Goal: Information Seeking & Learning: Learn about a topic

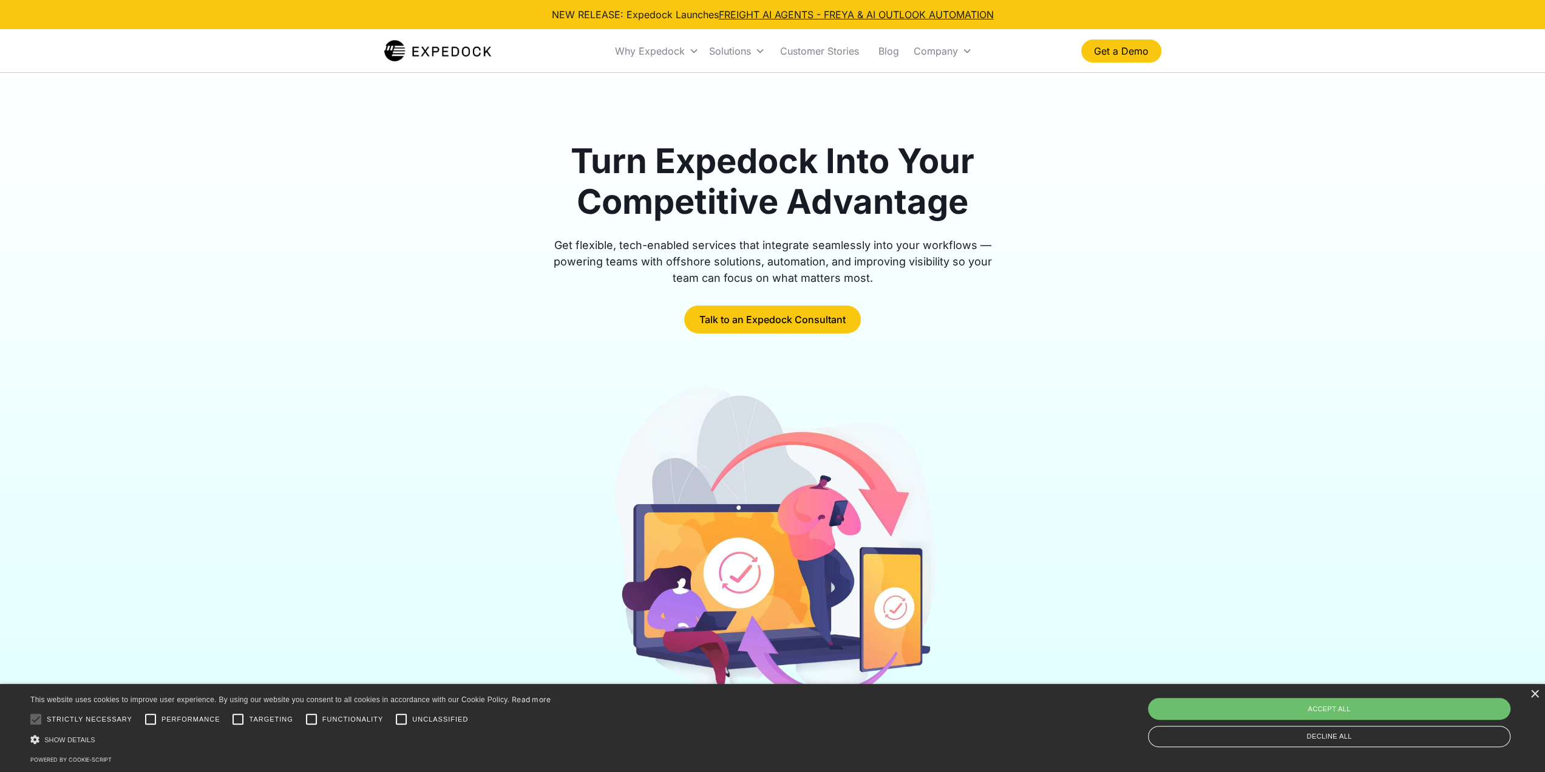
click at [1334, 697] on div "Save & Close Accept all Decline all" at bounding box center [1329, 722] width 371 height 55
click at [1337, 701] on div "Accept all" at bounding box center [1329, 709] width 362 height 22
checkbox input "true"
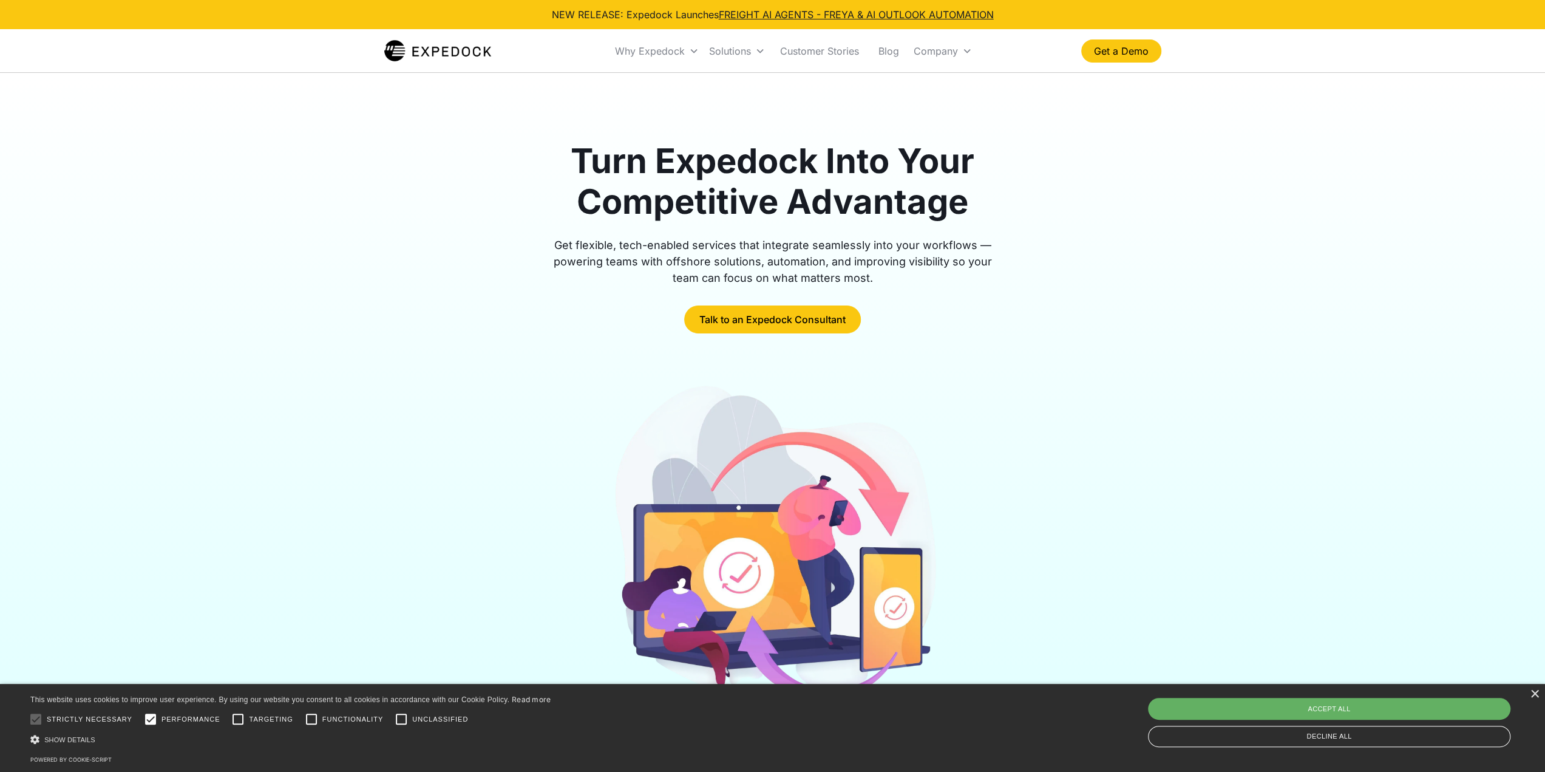
checkbox input "true"
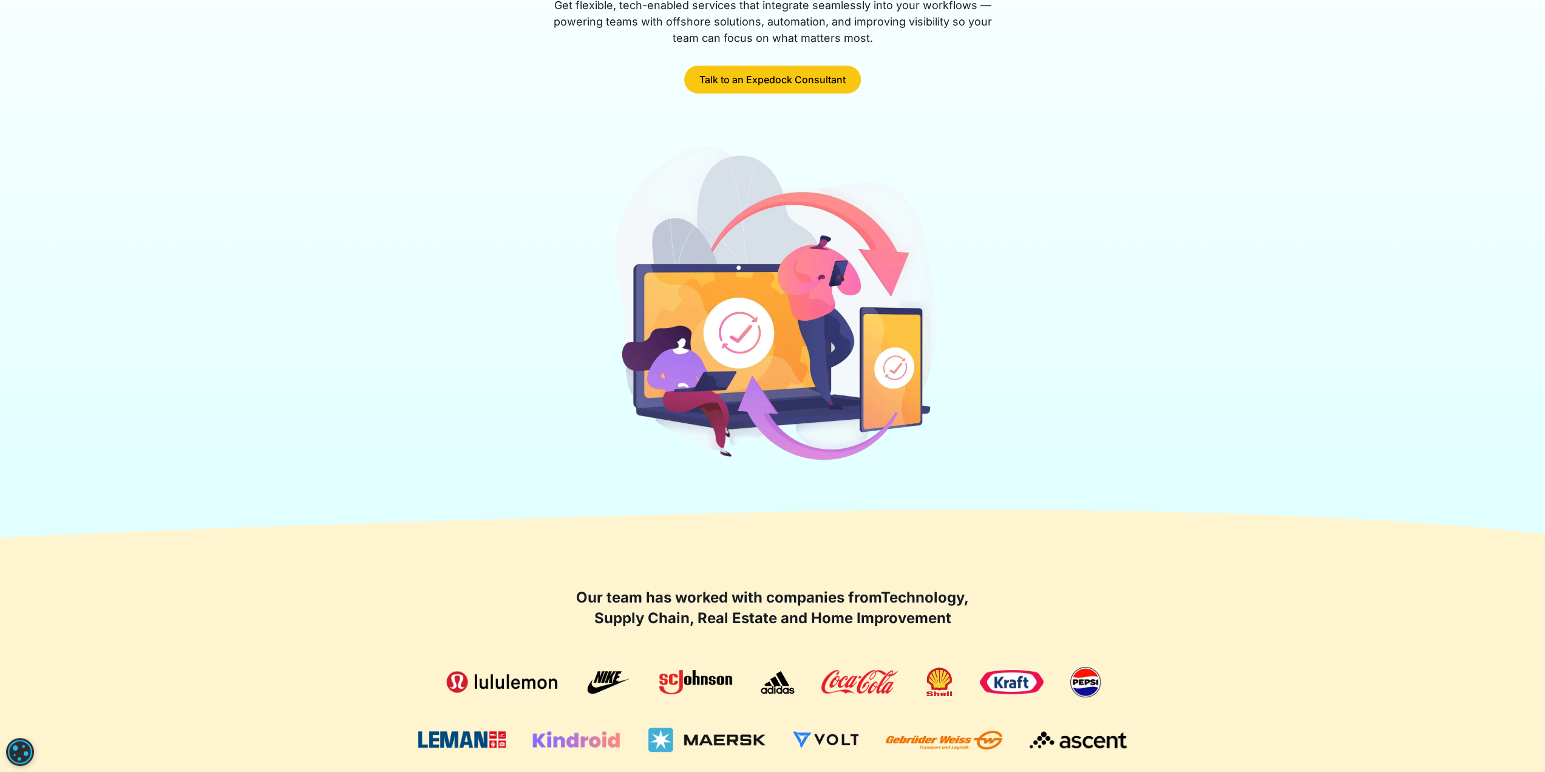
scroll to position [243, 0]
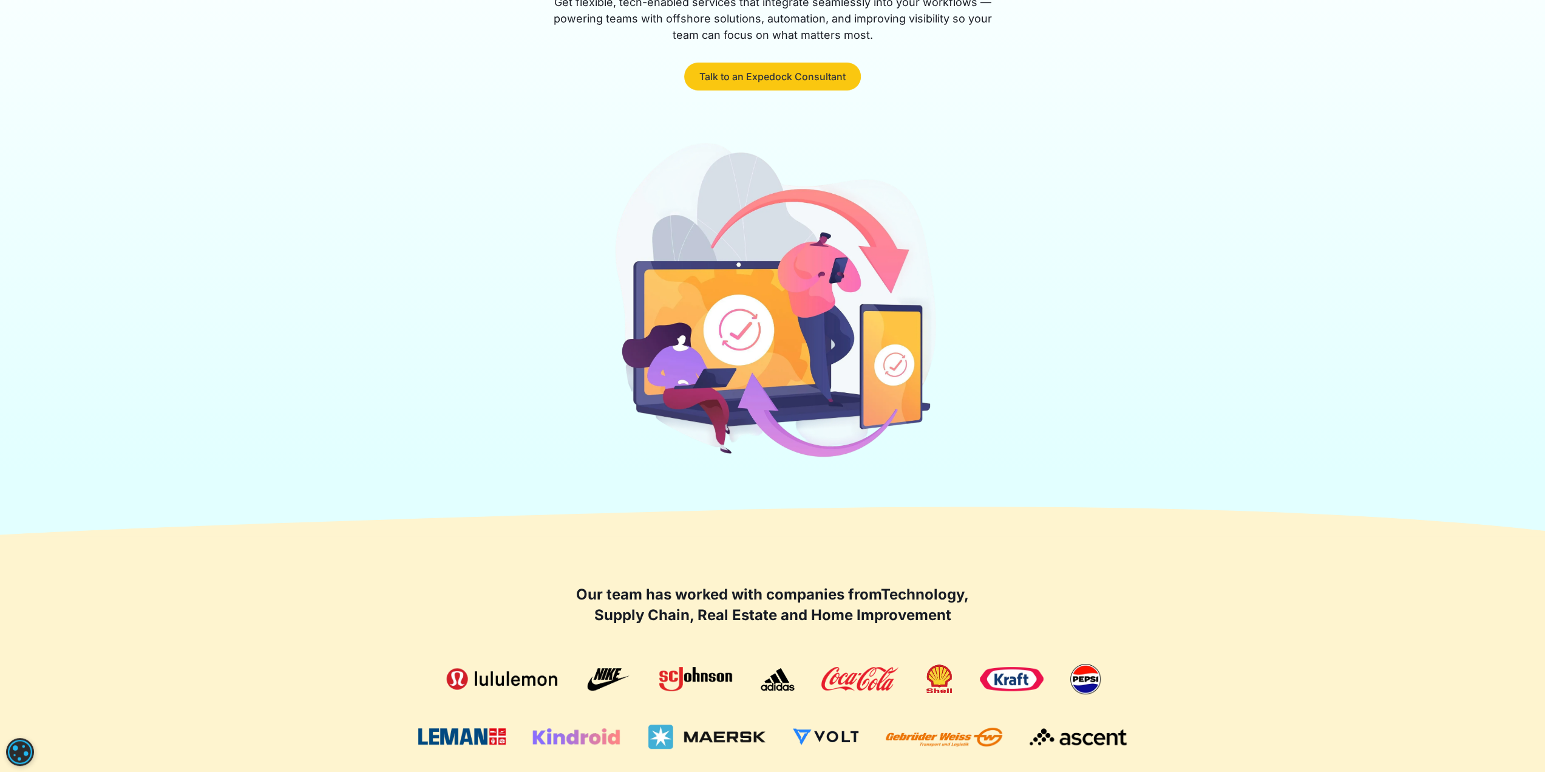
click at [788, 82] on link "Talk to an Expedock Consultant" at bounding box center [772, 77] width 177 height 28
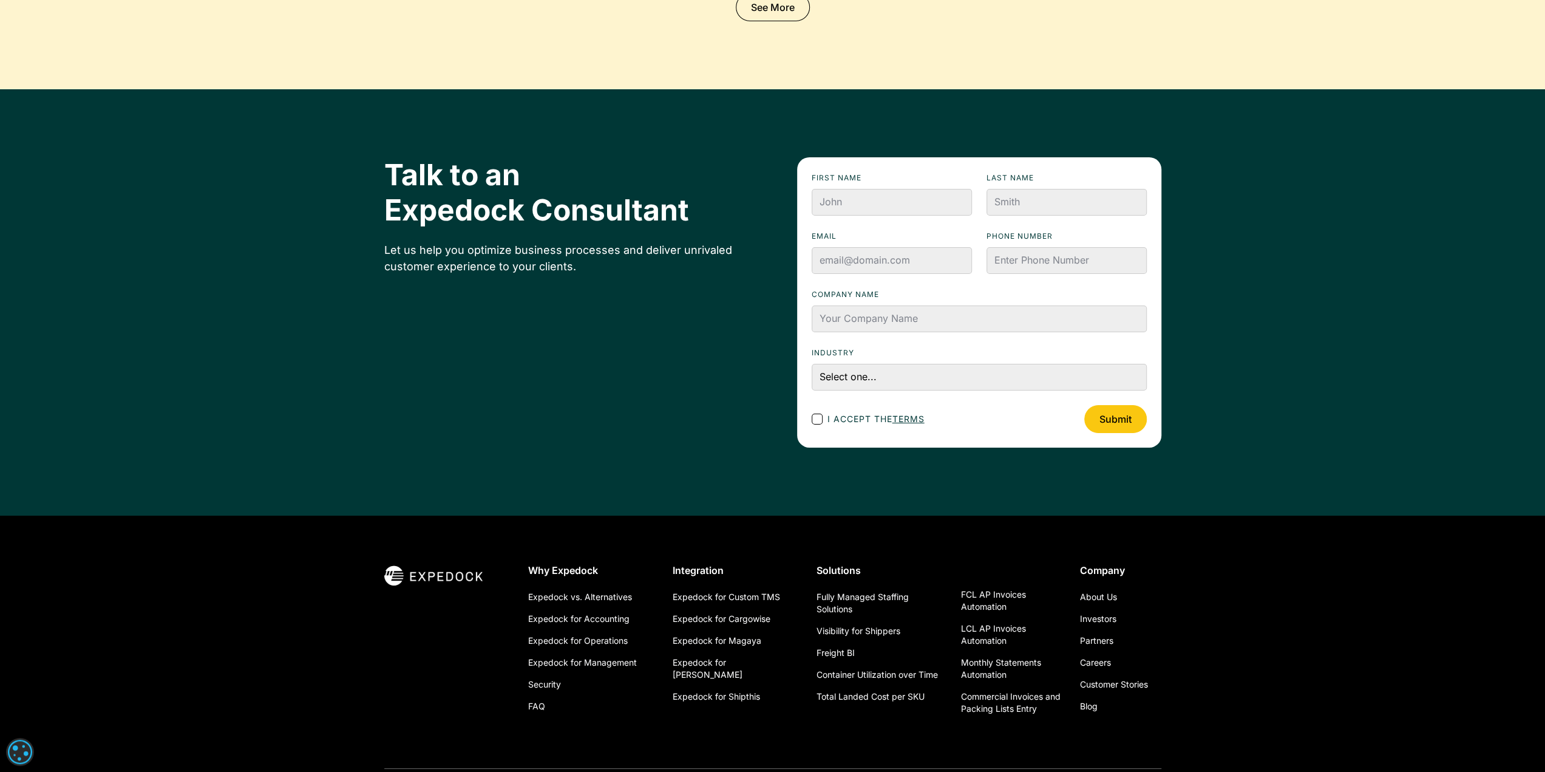
scroll to position [4068, 0]
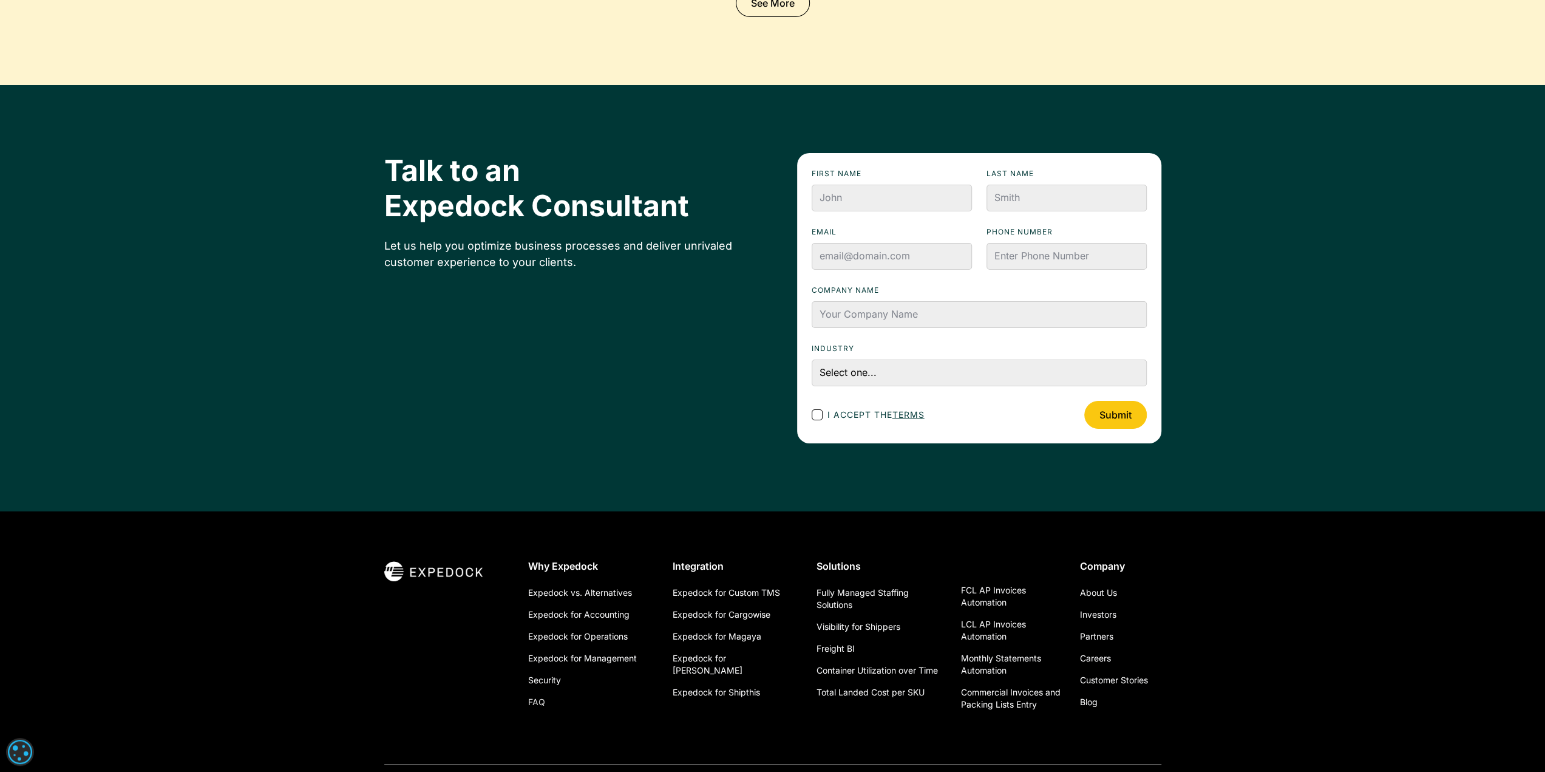
click at [531, 698] on link "FAQ" at bounding box center [536, 702] width 17 height 22
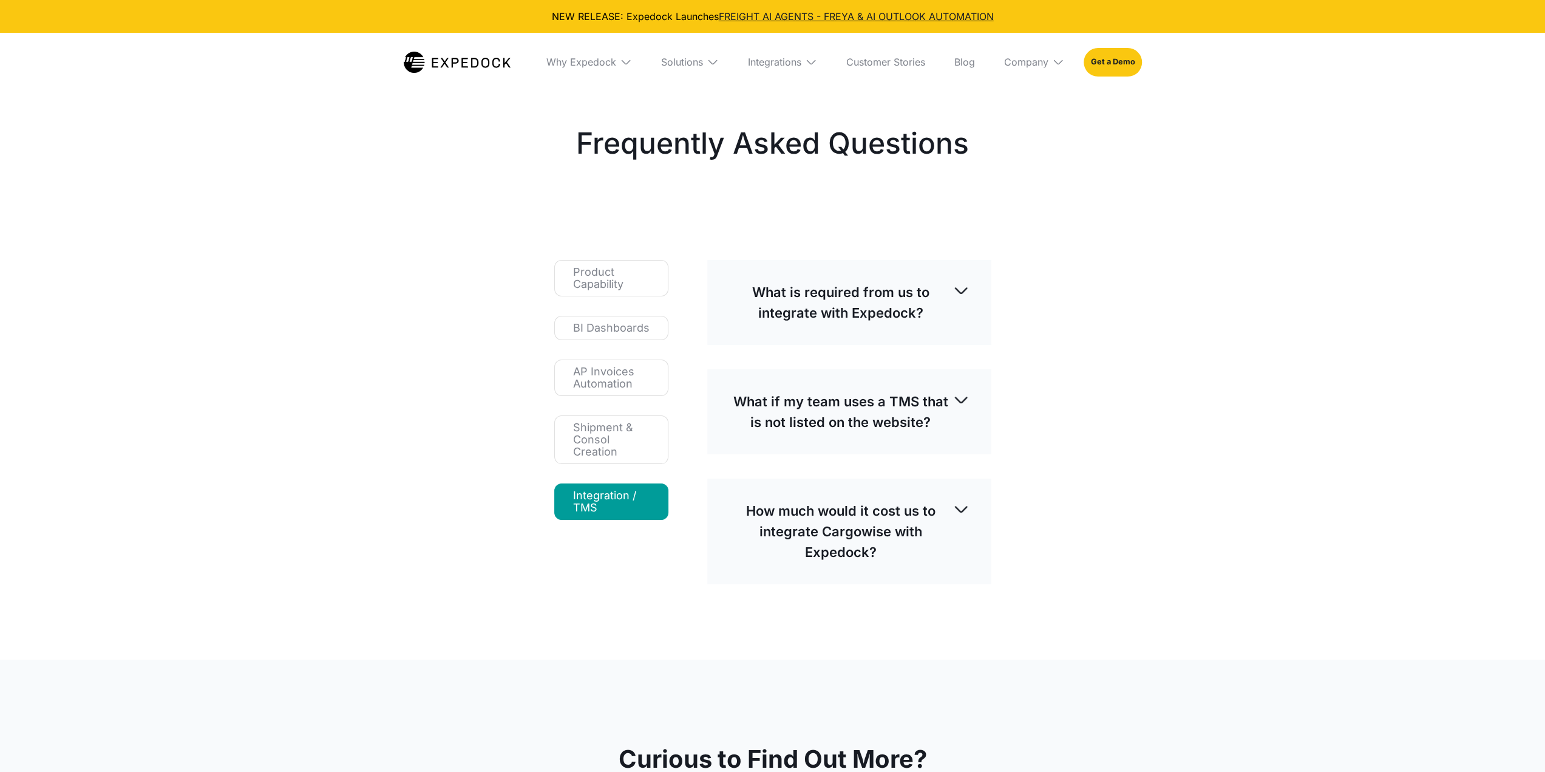
select select
click at [967, 289] on img at bounding box center [961, 290] width 17 height 17
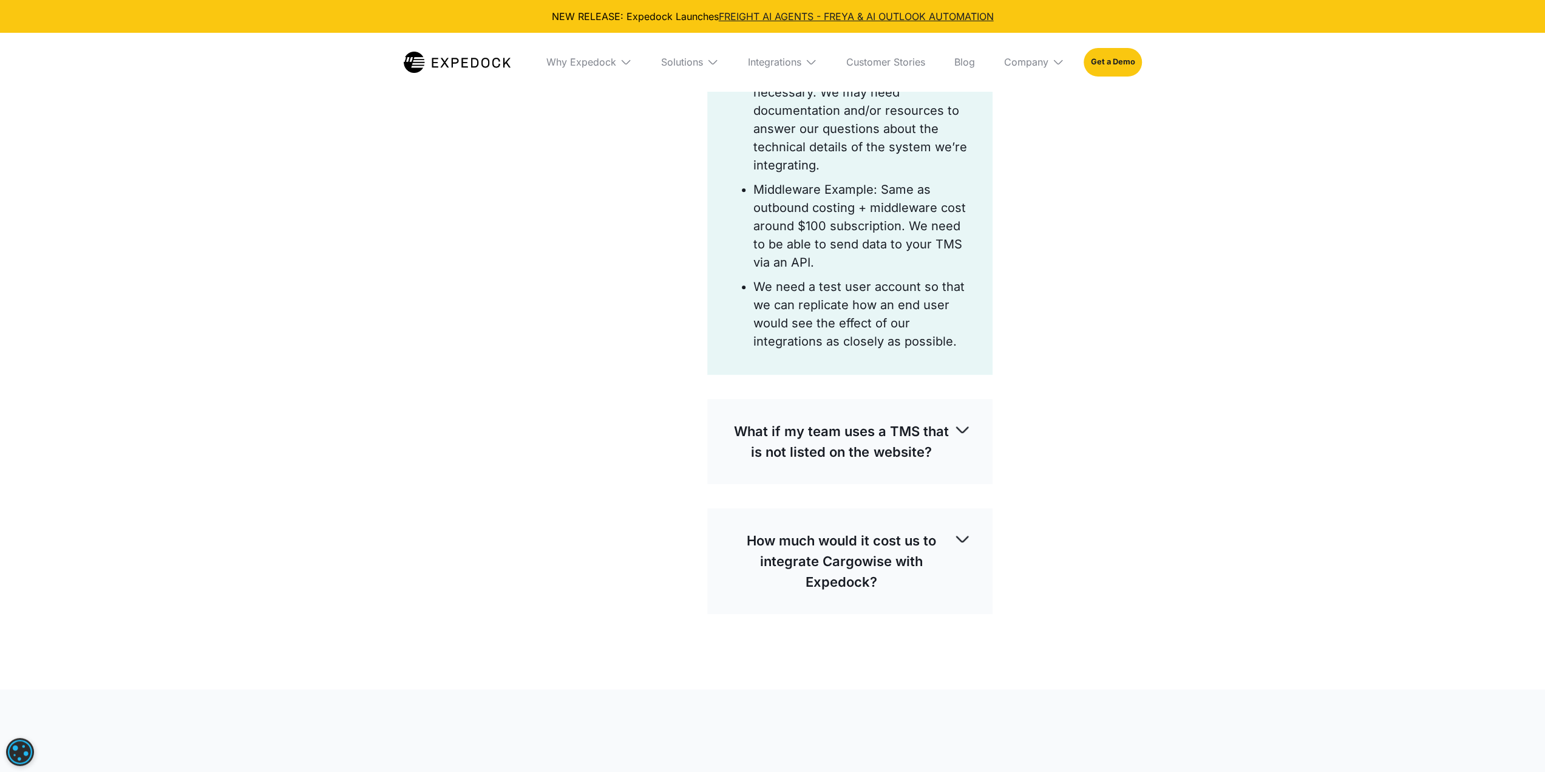
scroll to position [546, 0]
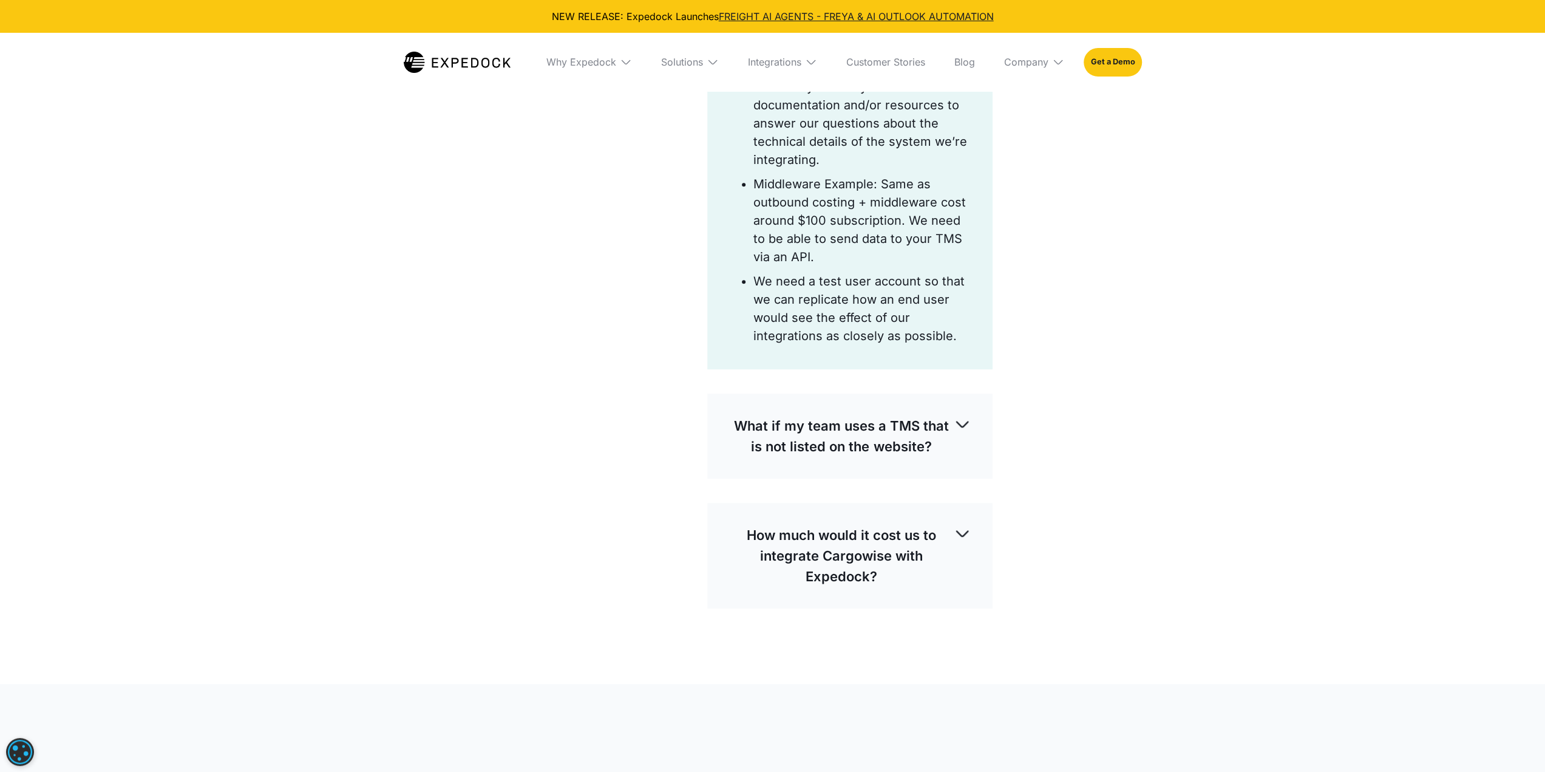
click at [951, 554] on p "How much would it cost us to integrate Cargowise with Expedock?" at bounding box center [841, 556] width 225 height 62
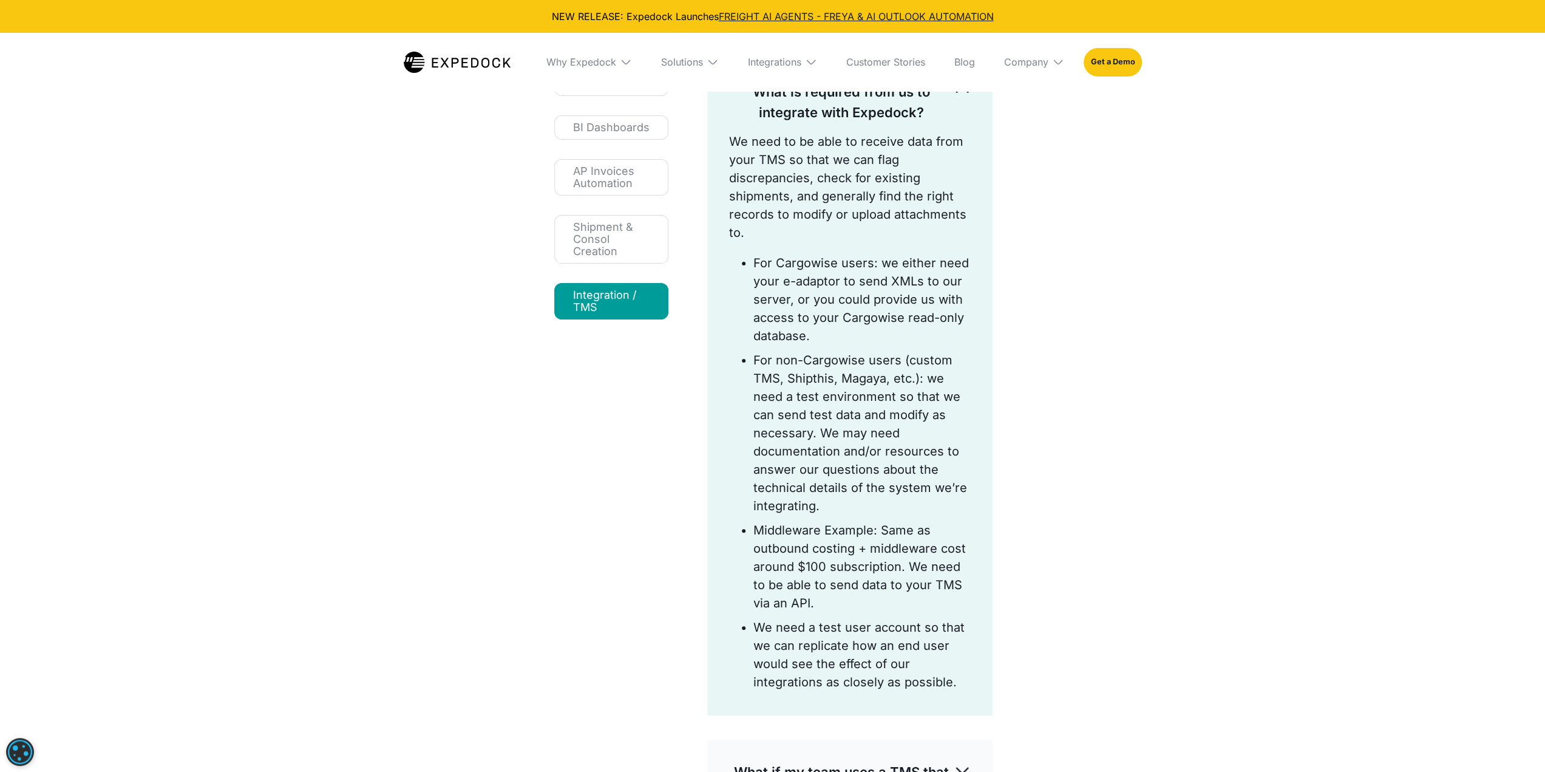
scroll to position [182, 0]
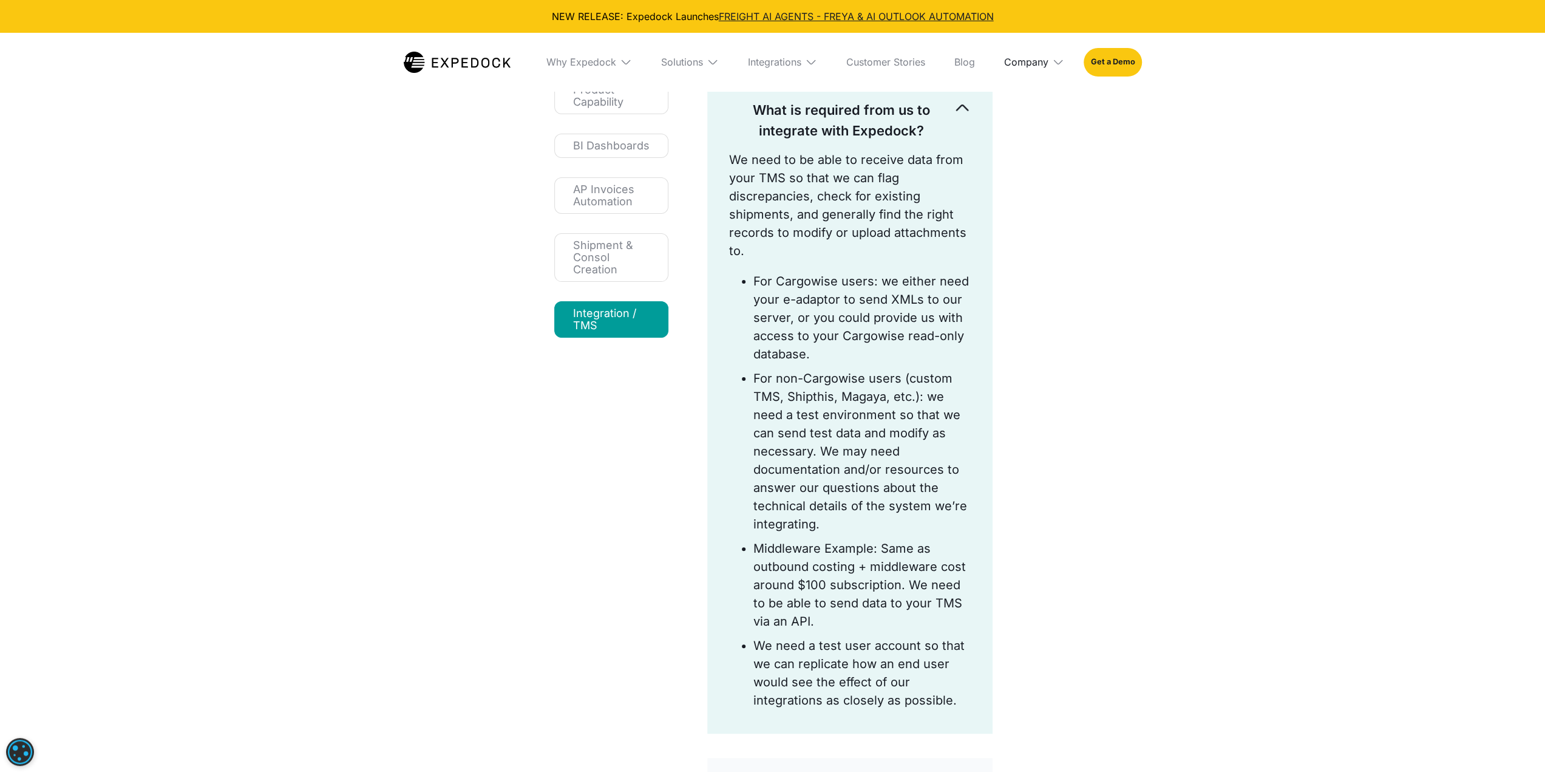
click at [1048, 66] on div "Company" at bounding box center [1026, 62] width 44 height 12
click at [1028, 141] on link "Partners" at bounding box center [1035, 139] width 80 height 32
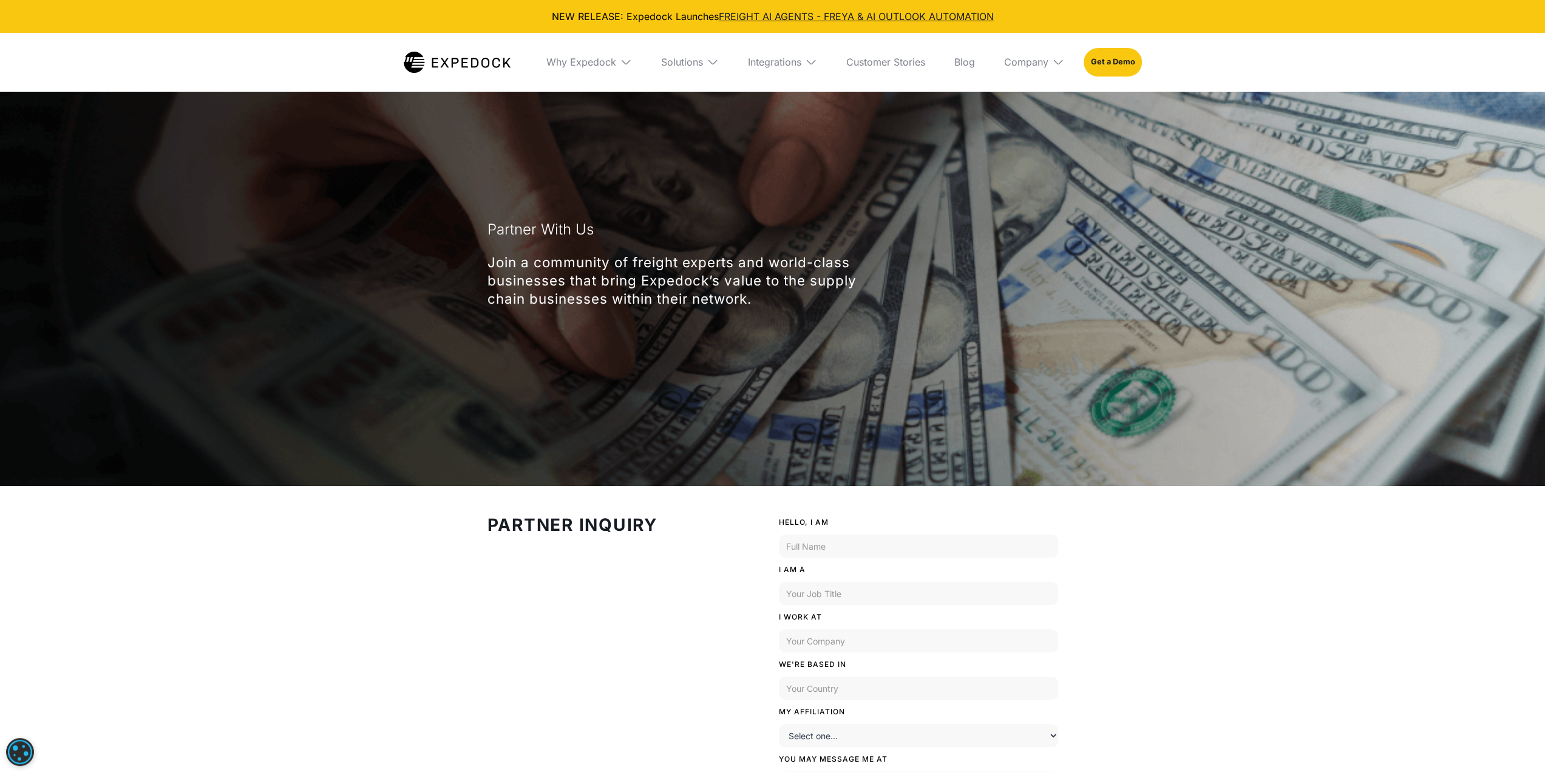
click at [805, 63] on div "Integrations" at bounding box center [782, 62] width 89 height 58
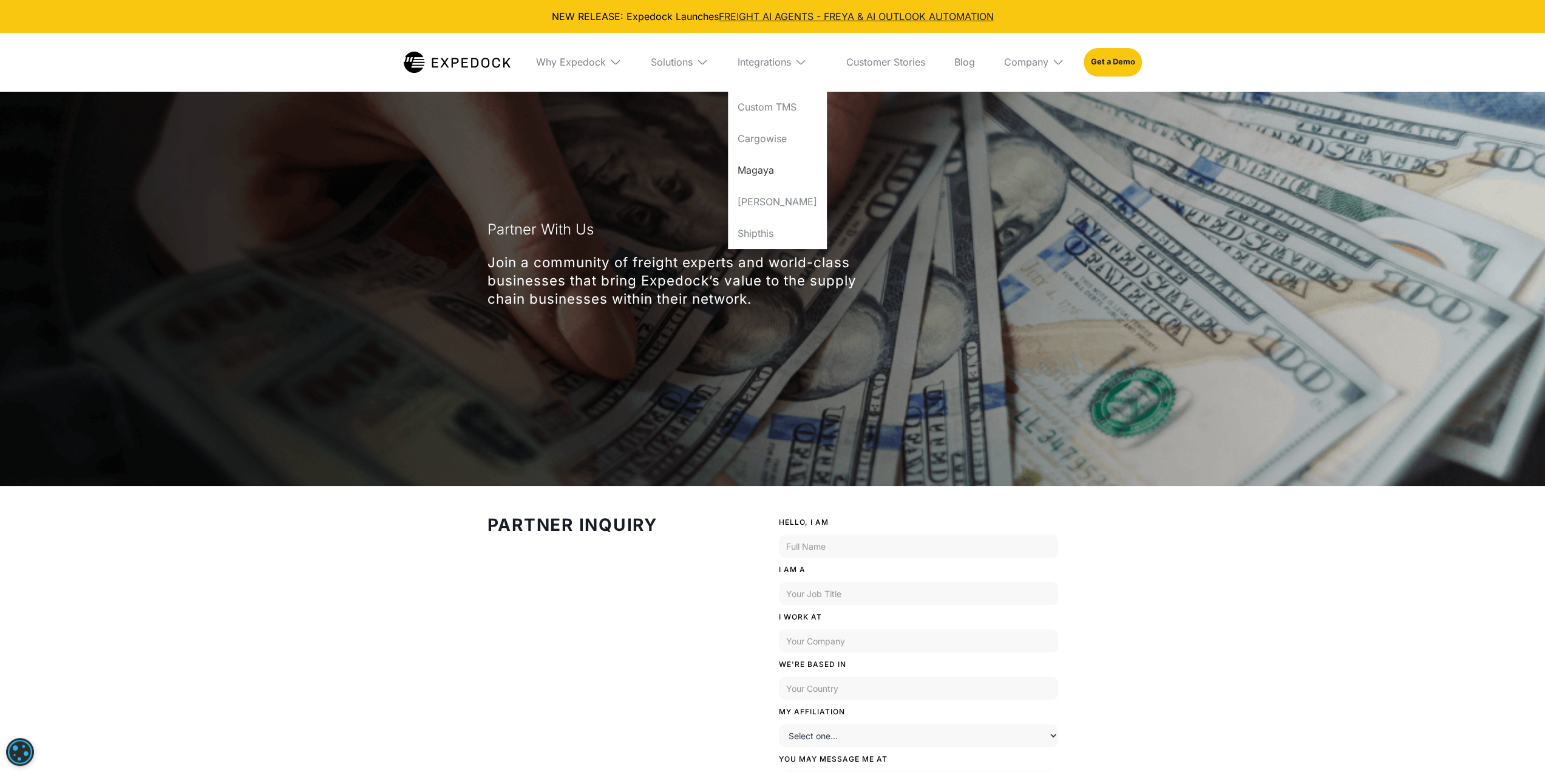
click at [767, 165] on link "Magaya" at bounding box center [777, 170] width 99 height 32
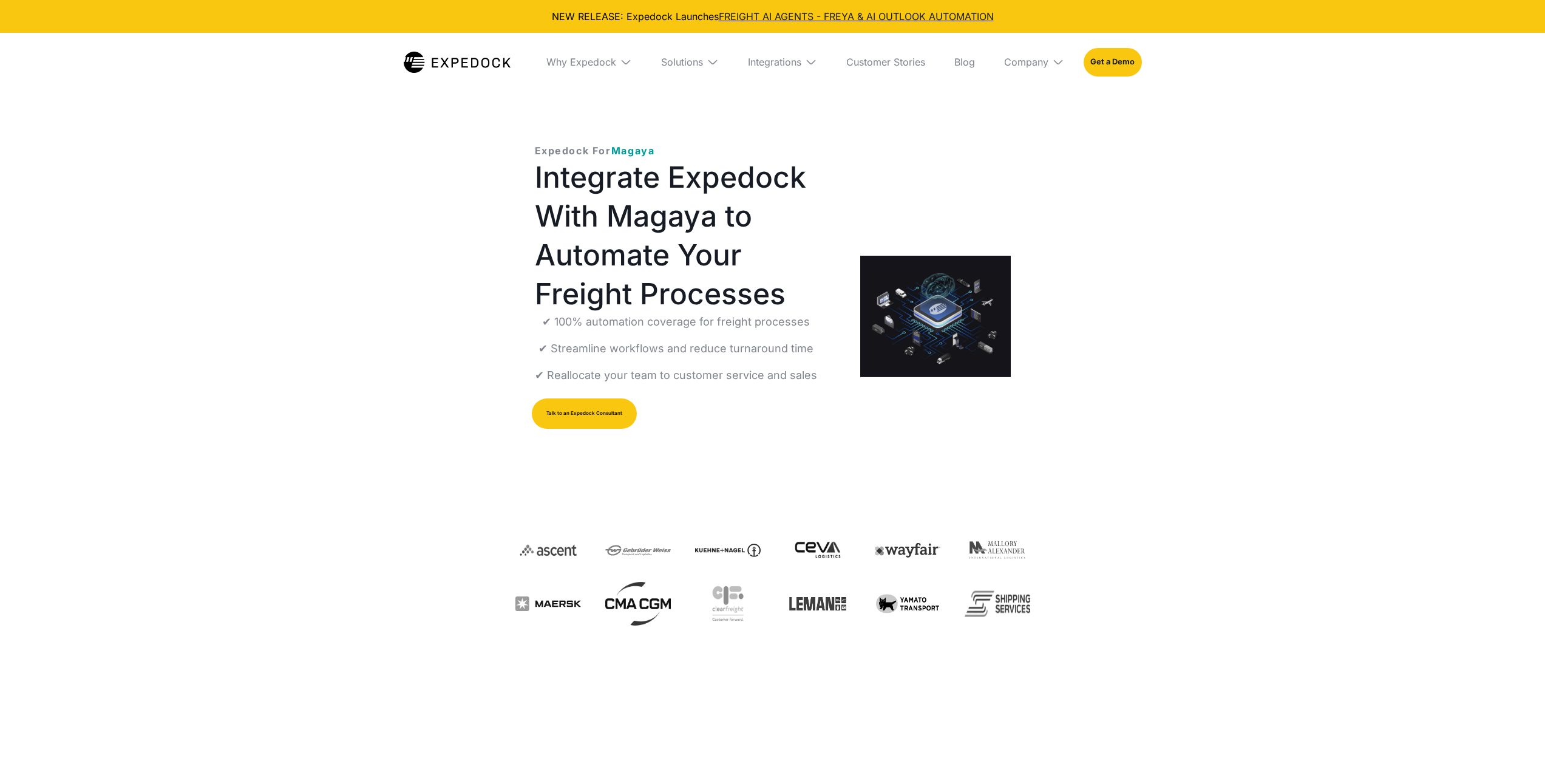
select select
click at [602, 61] on div "Why Expedock" at bounding box center [581, 62] width 70 height 12
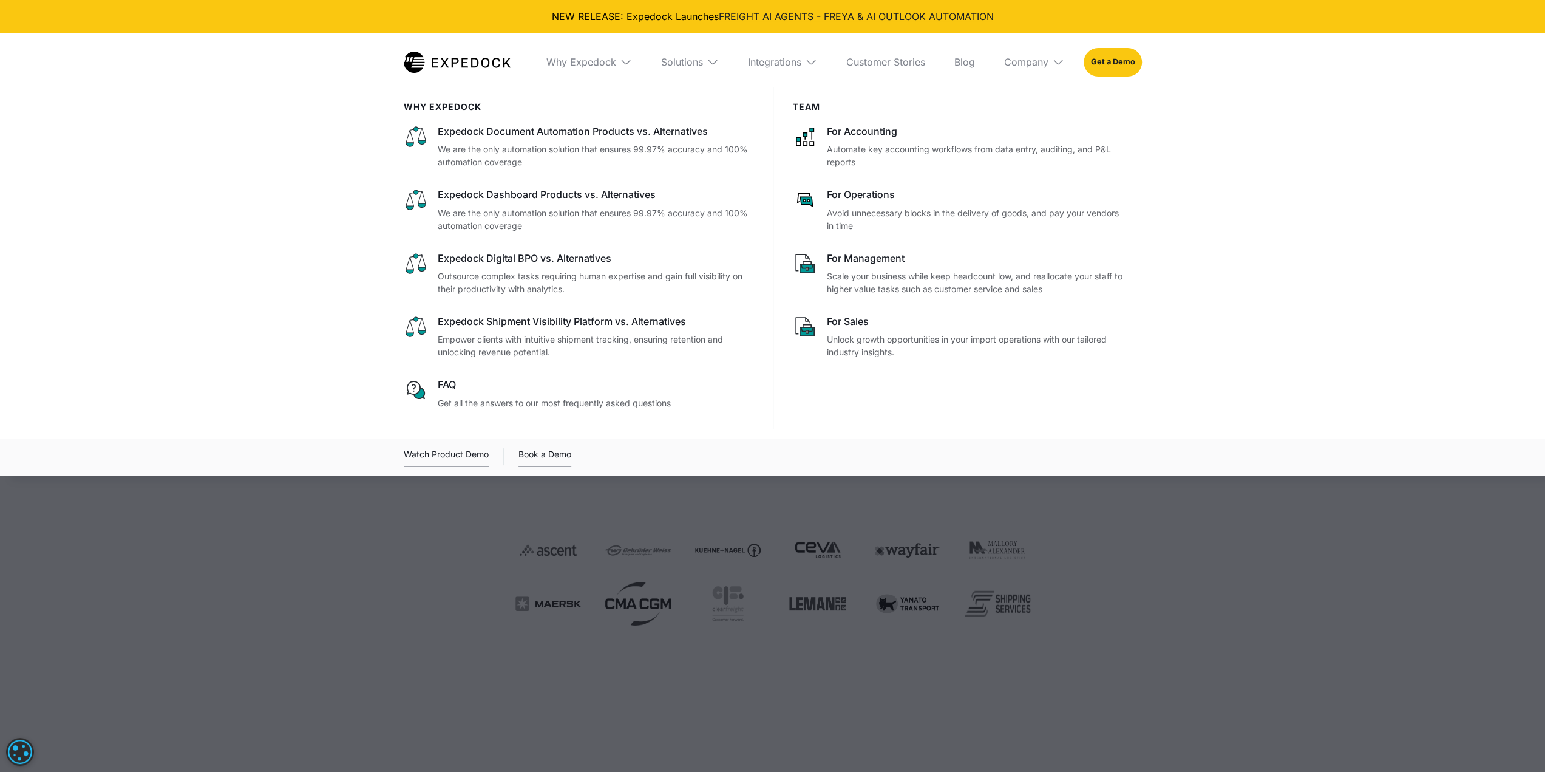
click at [707, 55] on div "Solutions" at bounding box center [690, 62] width 77 height 58
